Goal: Find specific page/section: Find specific page/section

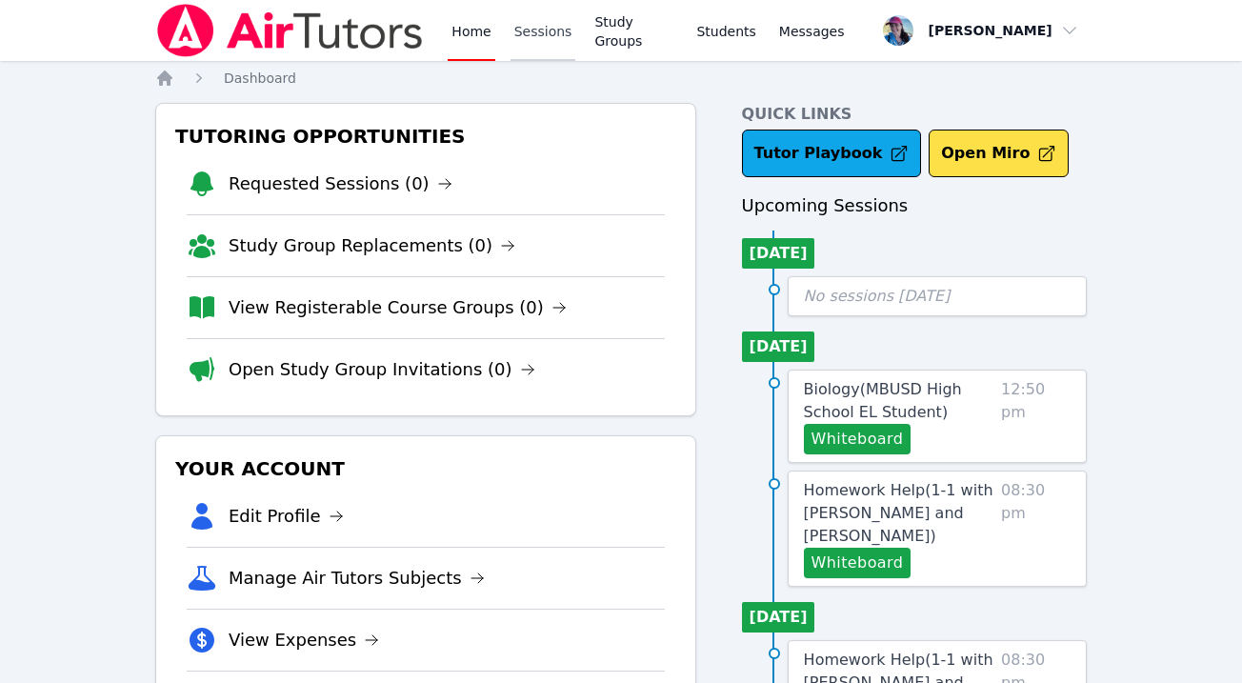
click at [537, 36] on link "Sessions" at bounding box center [544, 30] width 66 height 61
